Goal: Check status: Check status

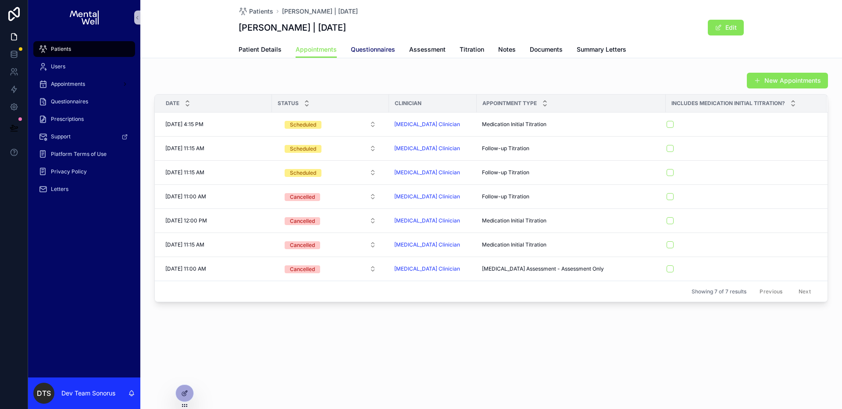
click at [371, 48] on span "Questionnaires" at bounding box center [373, 49] width 44 height 9
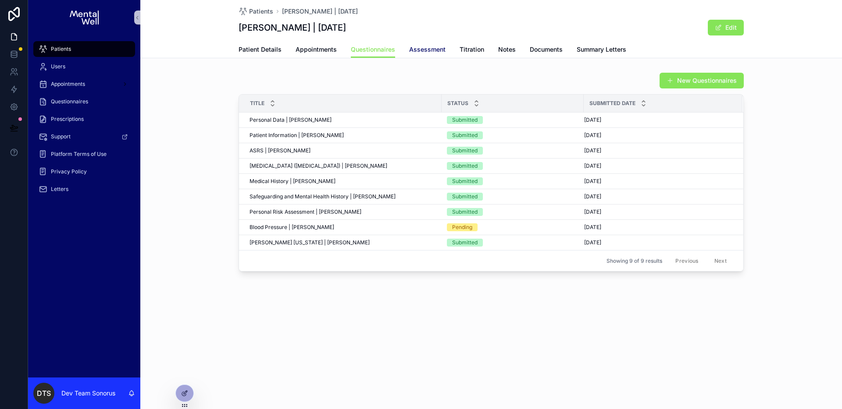
click at [420, 52] on span "Assessment" at bounding box center [427, 49] width 36 height 9
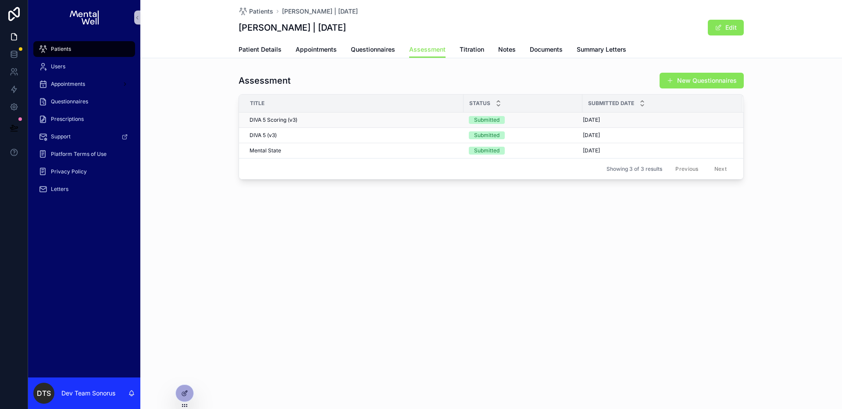
click at [620, 119] on div "[DATE] [DATE]" at bounding box center [657, 120] width 149 height 7
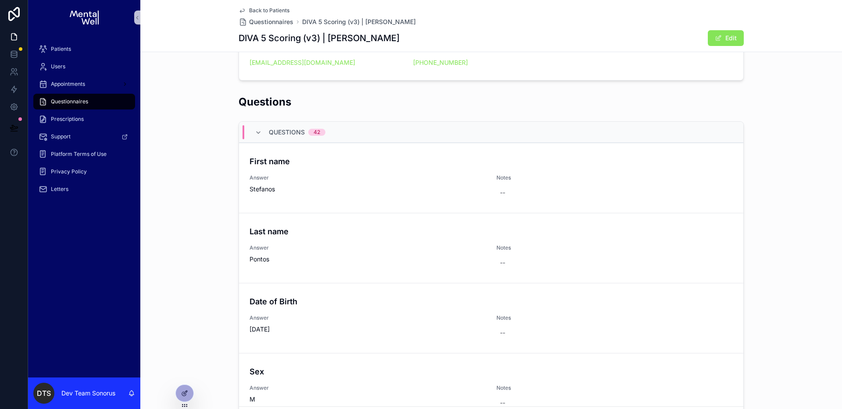
scroll to position [165, 0]
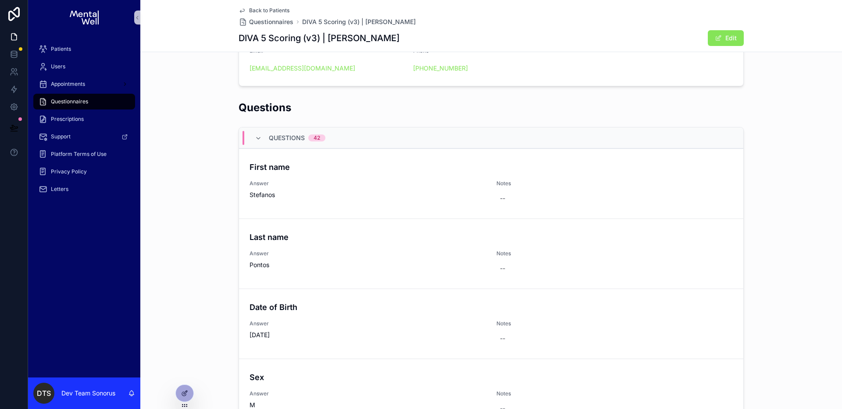
click at [274, 11] on span "Back to Patients" at bounding box center [269, 10] width 40 height 7
